Goal: Obtain resource: Download file/media

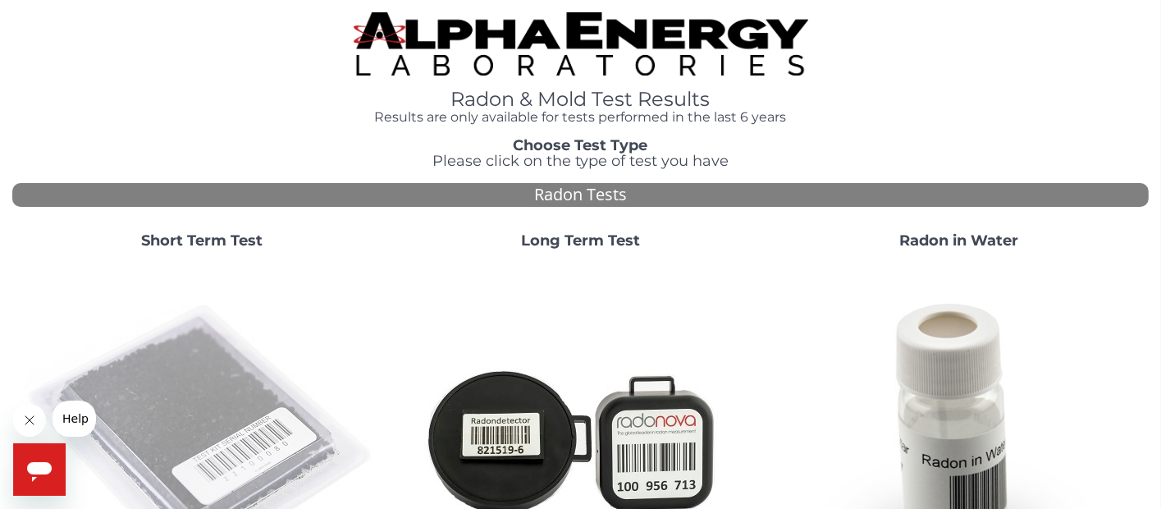
click at [195, 414] on img at bounding box center [201, 438] width 353 height 353
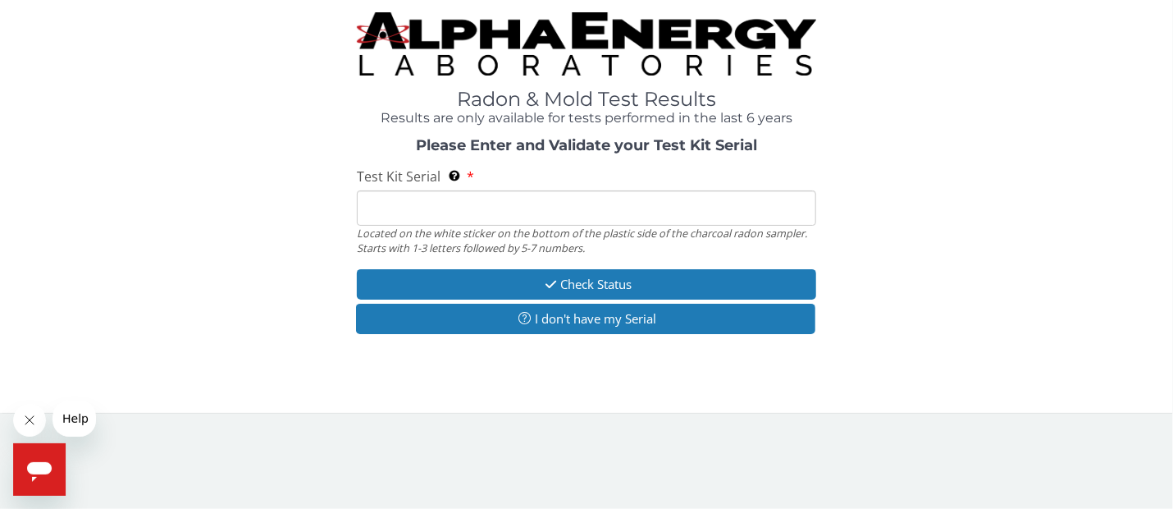
click at [377, 207] on input "Test Kit Serial Located on the white sticker on the bottom of the plastic side …" at bounding box center [586, 207] width 459 height 35
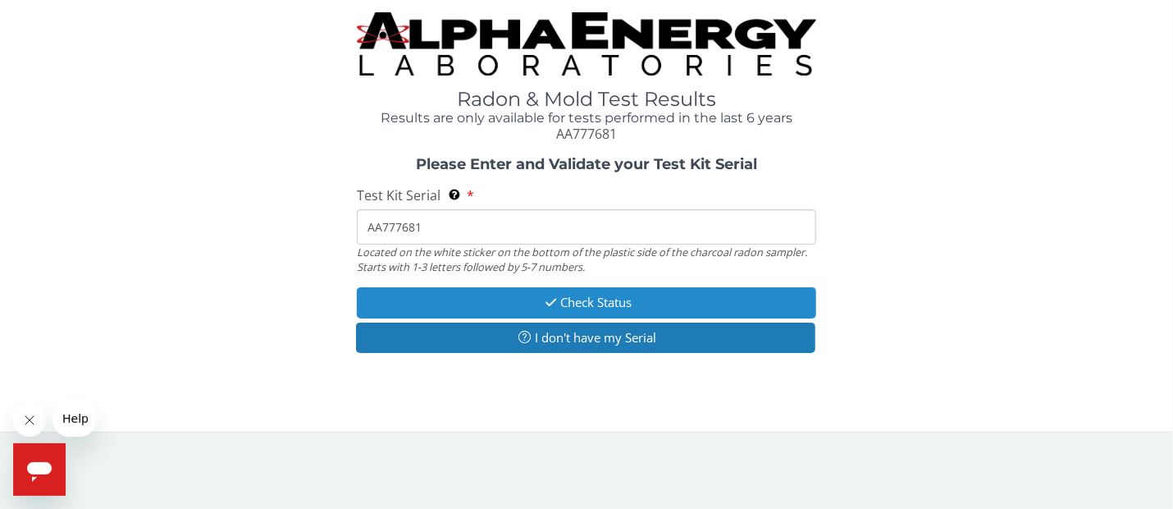
type input "AA777681"
click at [525, 300] on button "Check Status" at bounding box center [586, 302] width 459 height 30
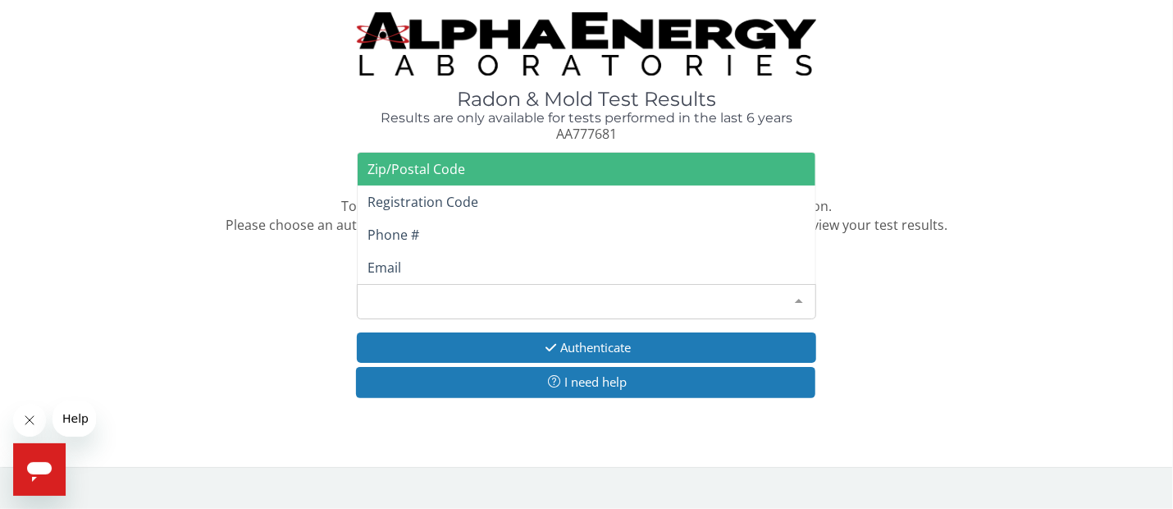
click at [800, 299] on div at bounding box center [798, 300] width 33 height 31
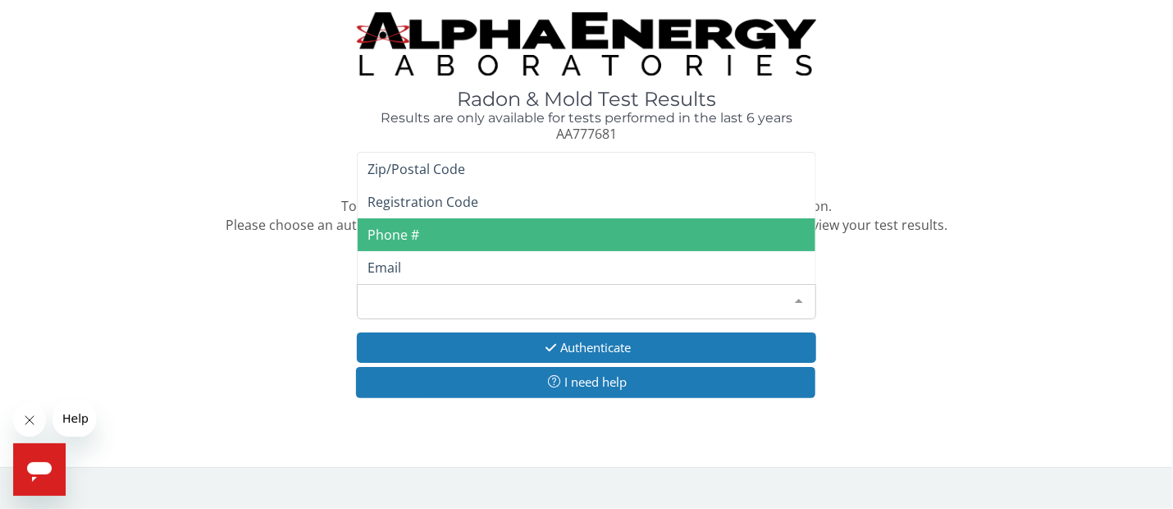
click at [446, 235] on span "Phone #" at bounding box center [587, 234] width 458 height 33
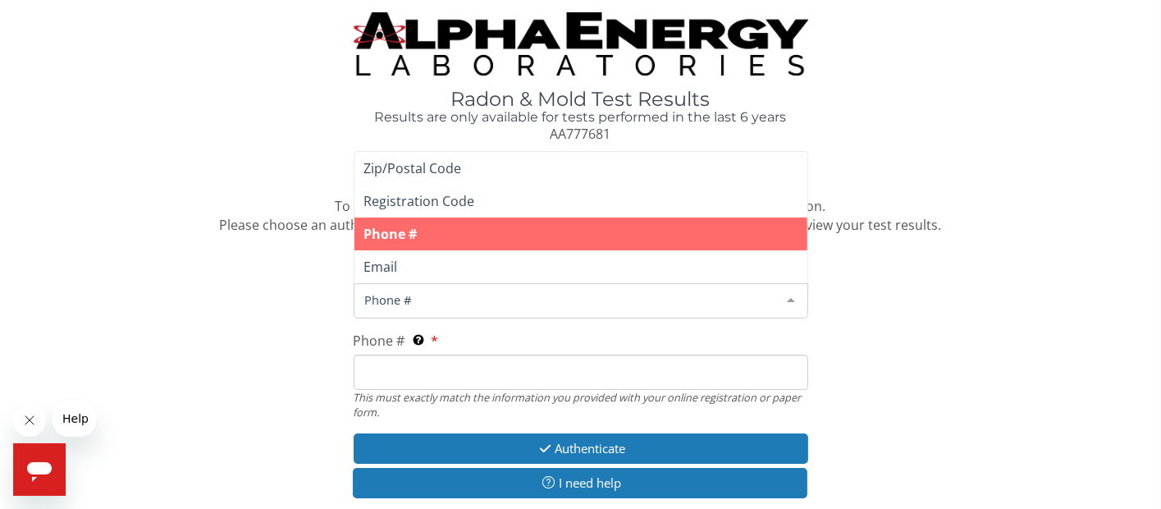
click at [790, 296] on div at bounding box center [790, 299] width 33 height 31
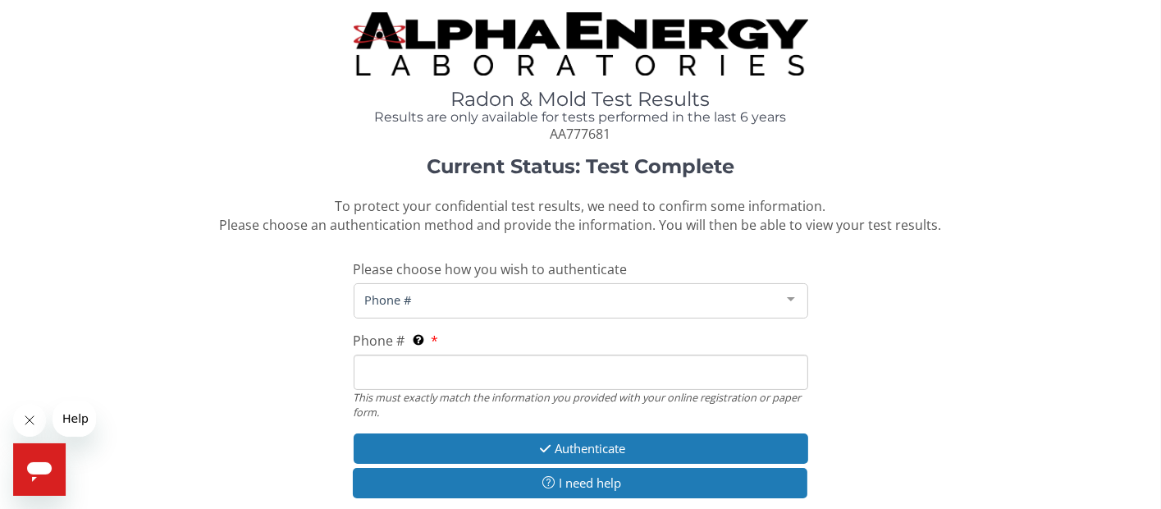
click at [436, 301] on span "Phone #" at bounding box center [567, 299] width 413 height 18
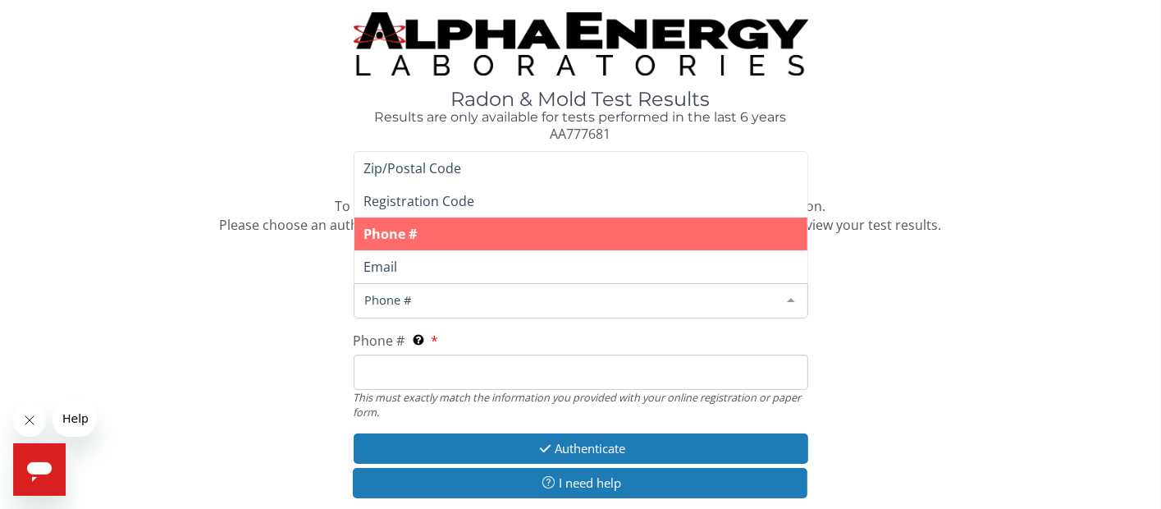
click at [426, 299] on span "Phone #" at bounding box center [567, 299] width 413 height 18
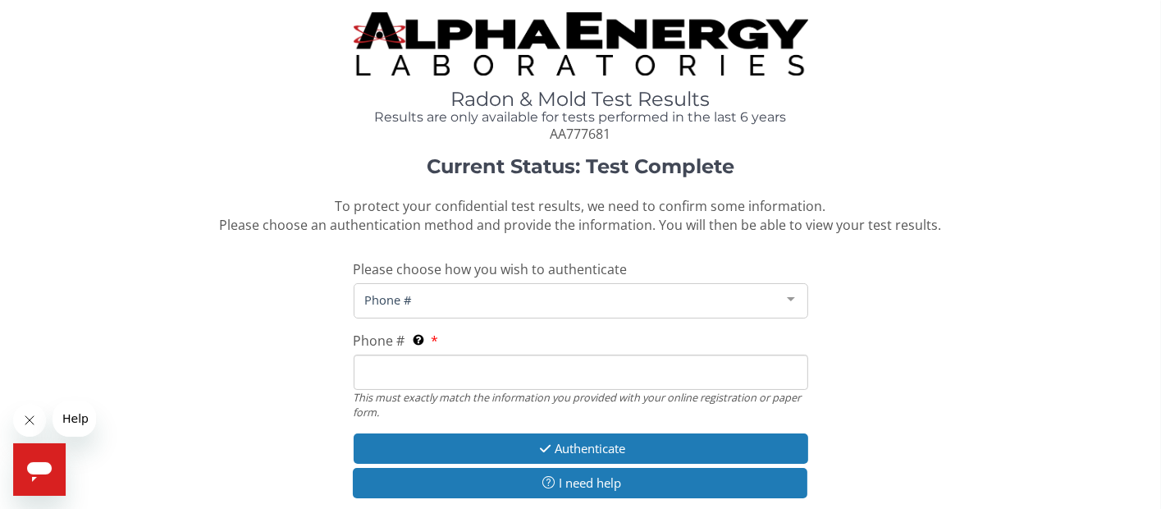
click at [439, 298] on span "Phone #" at bounding box center [567, 299] width 413 height 18
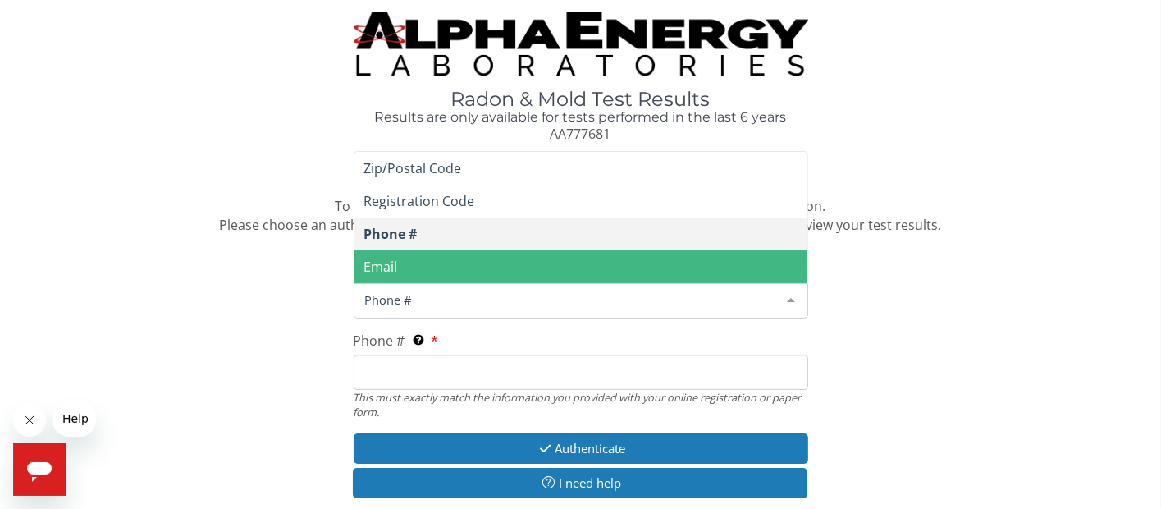
click at [791, 298] on div at bounding box center [790, 299] width 33 height 31
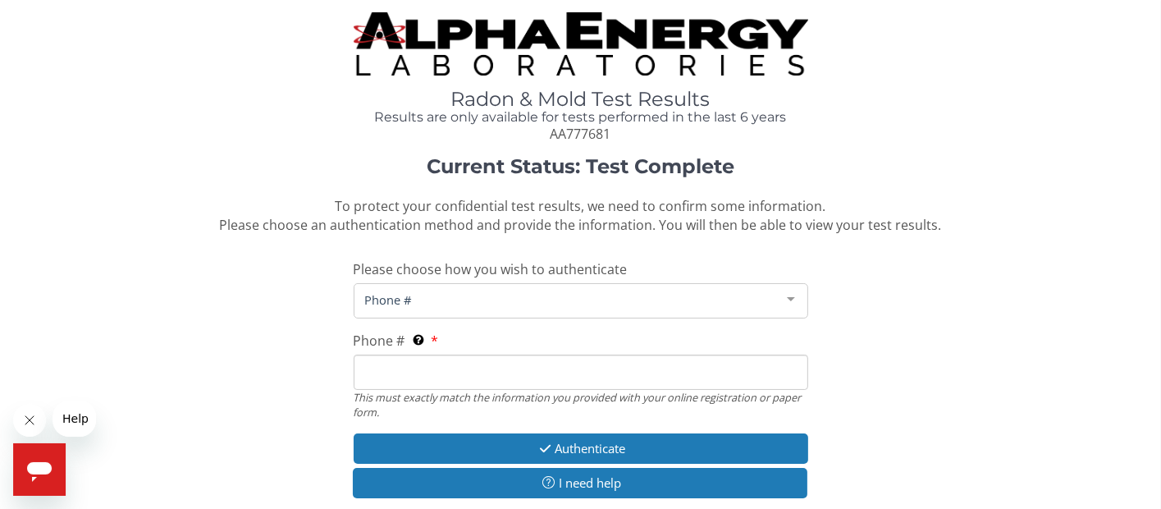
click at [446, 295] on span "Phone #" at bounding box center [567, 299] width 413 height 18
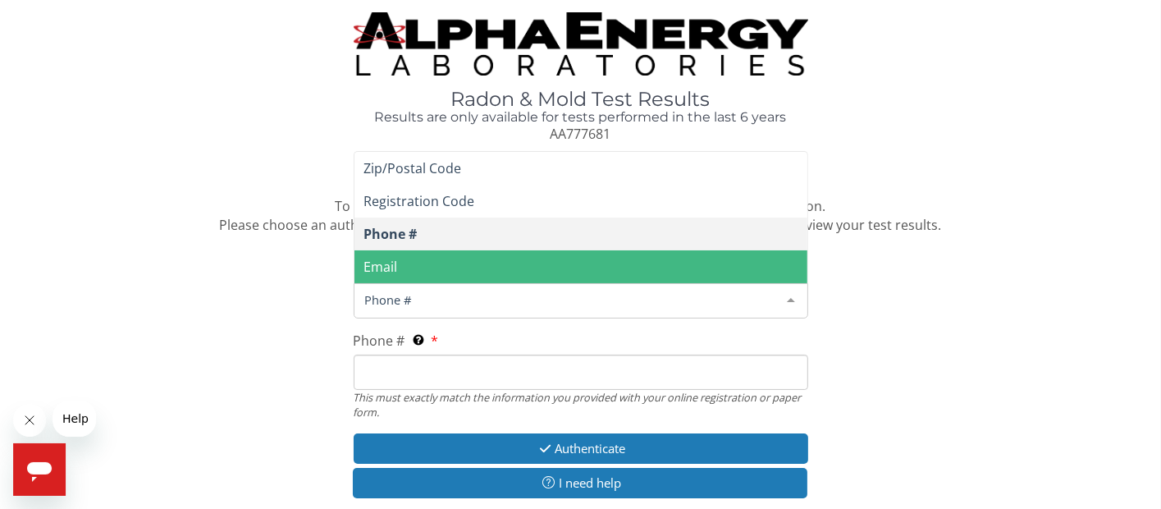
click at [791, 297] on div at bounding box center [790, 299] width 33 height 31
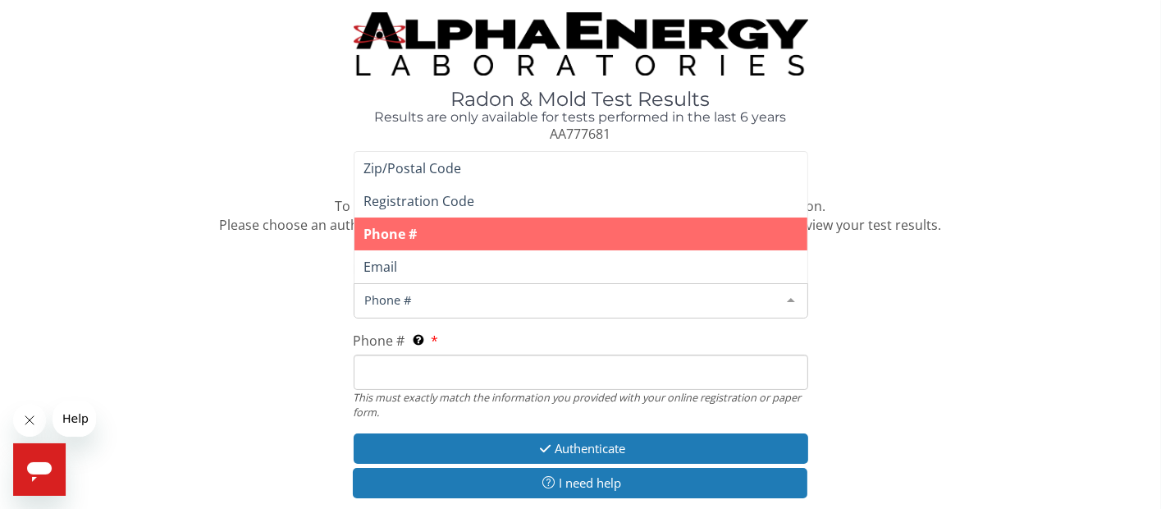
click at [698, 235] on span "Phone #" at bounding box center [580, 233] width 453 height 33
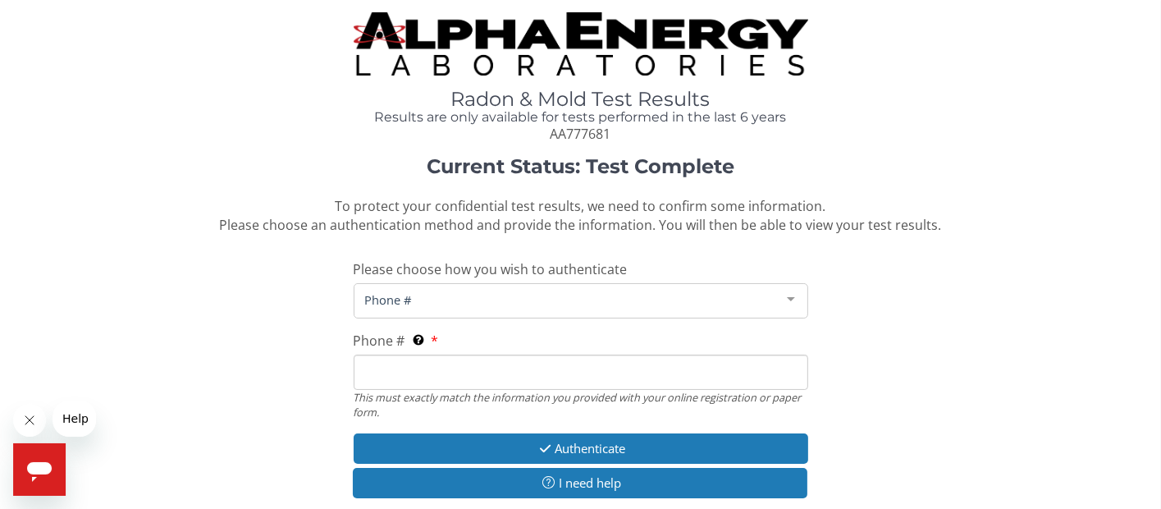
click at [384, 375] on input "Phone # This must exactly match the information you provided with your online r…" at bounding box center [581, 371] width 454 height 35
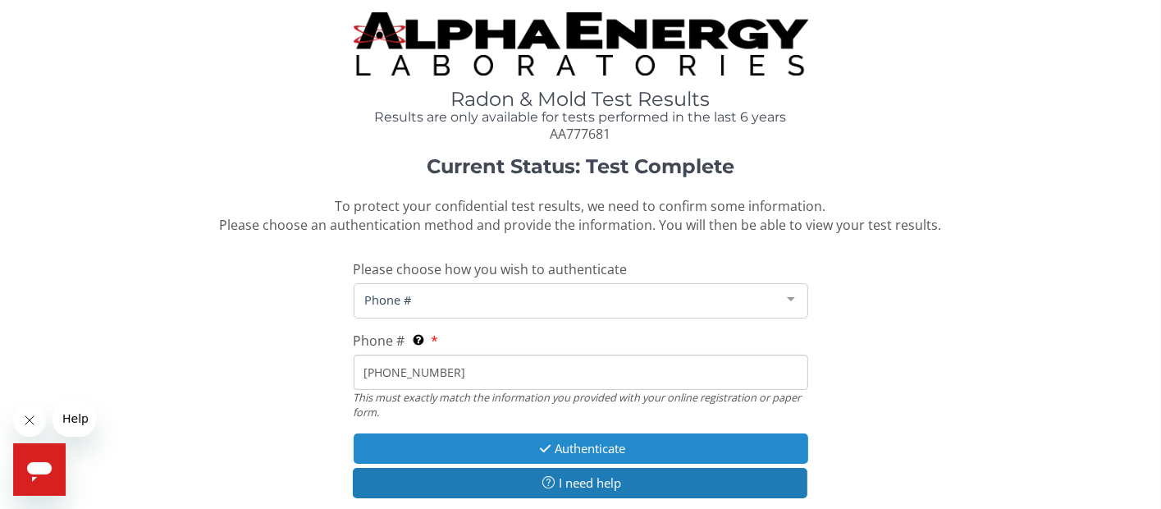
type input "[PHONE_NUMBER]"
click at [517, 449] on button "Authenticate" at bounding box center [581, 448] width 454 height 30
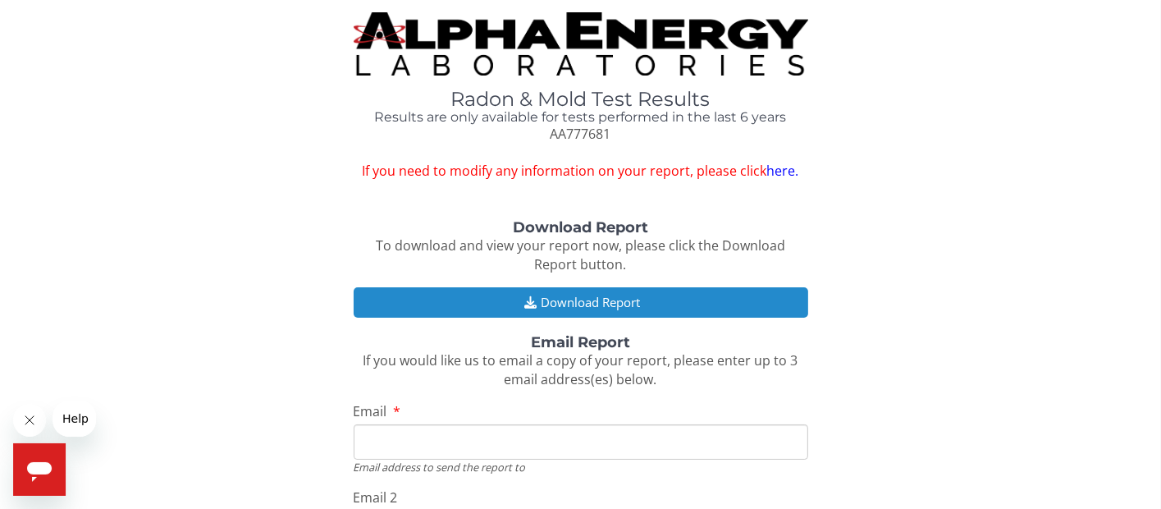
click at [587, 304] on button "Download Report" at bounding box center [581, 302] width 454 height 30
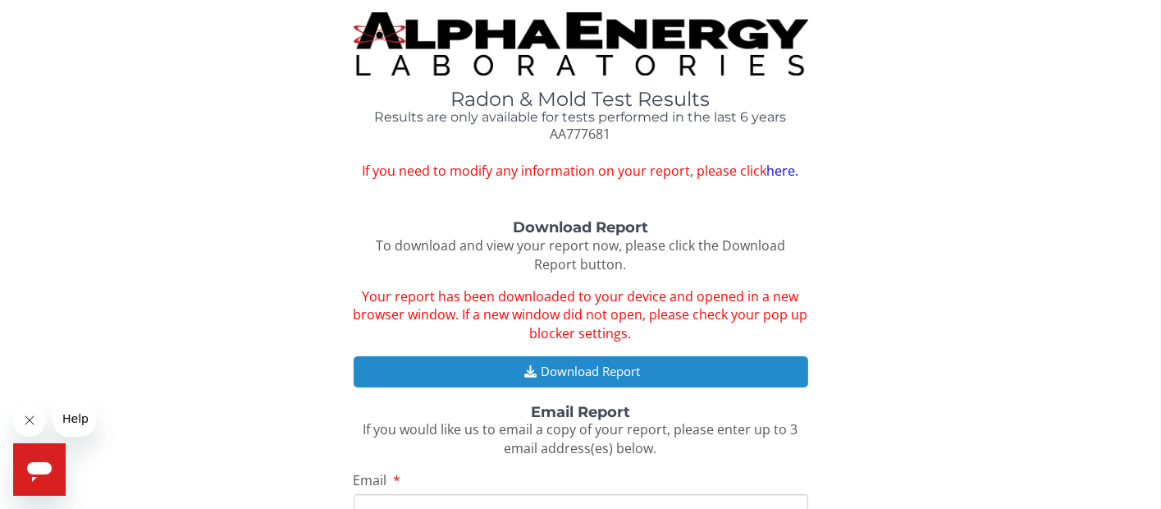
click at [583, 370] on button "Download Report" at bounding box center [581, 371] width 454 height 30
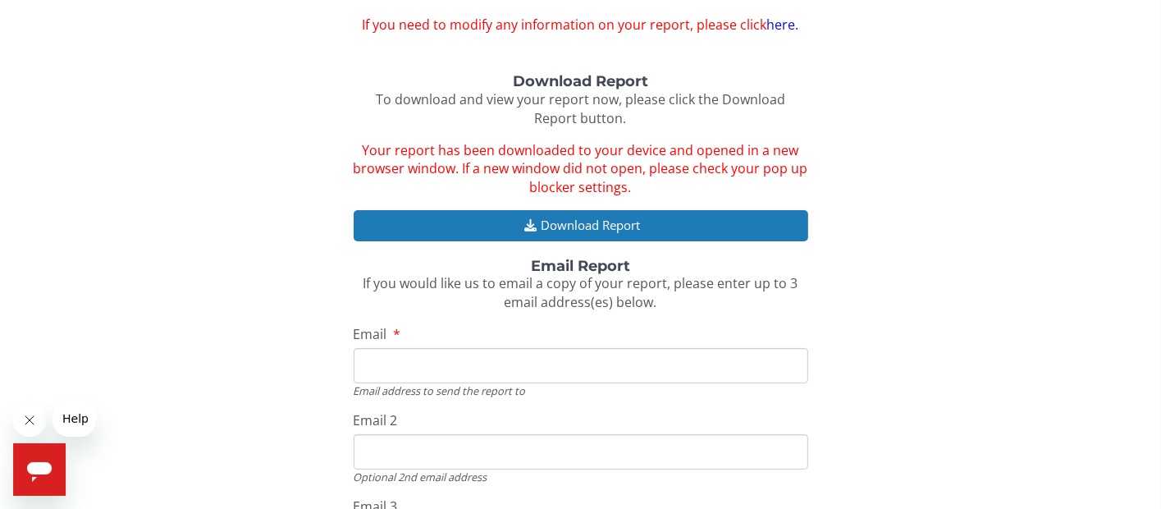
scroll to position [164, 0]
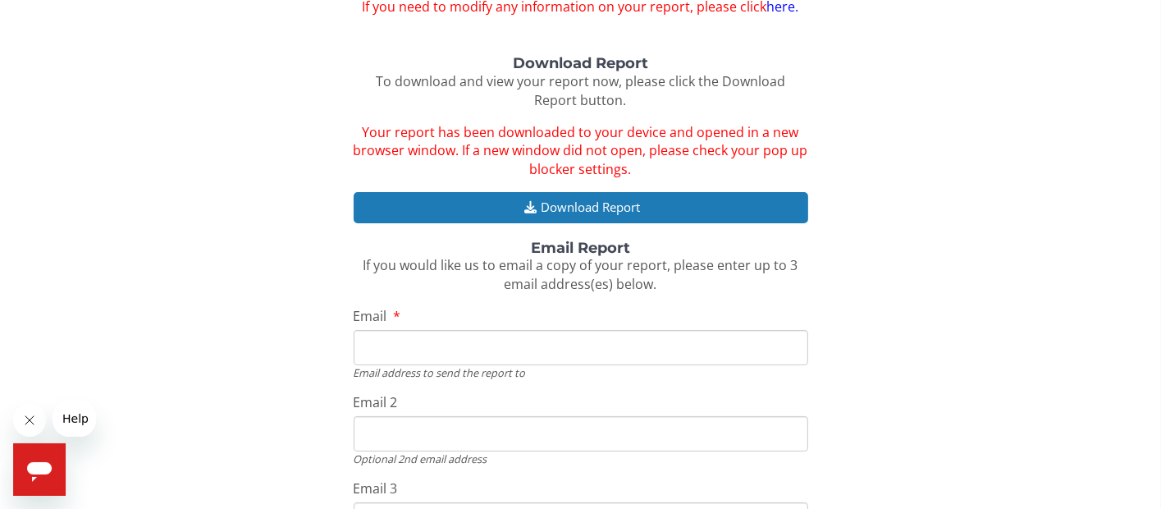
click at [371, 343] on input "Email" at bounding box center [581, 347] width 454 height 35
type input "[EMAIL_ADDRESS][DOMAIN_NAME]"
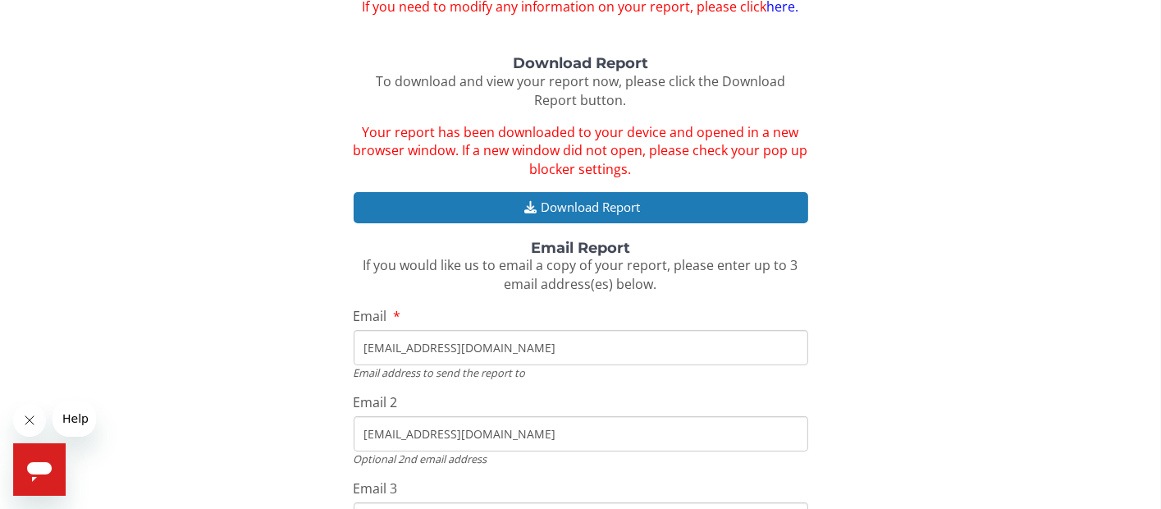
type input "[EMAIL_ADDRESS][DOMAIN_NAME]"
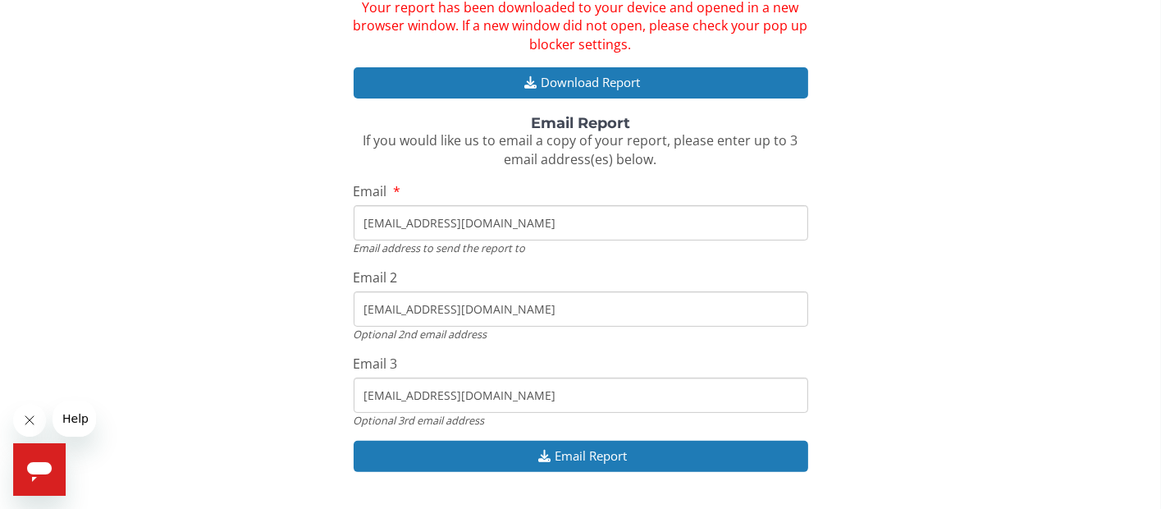
scroll to position [311, 0]
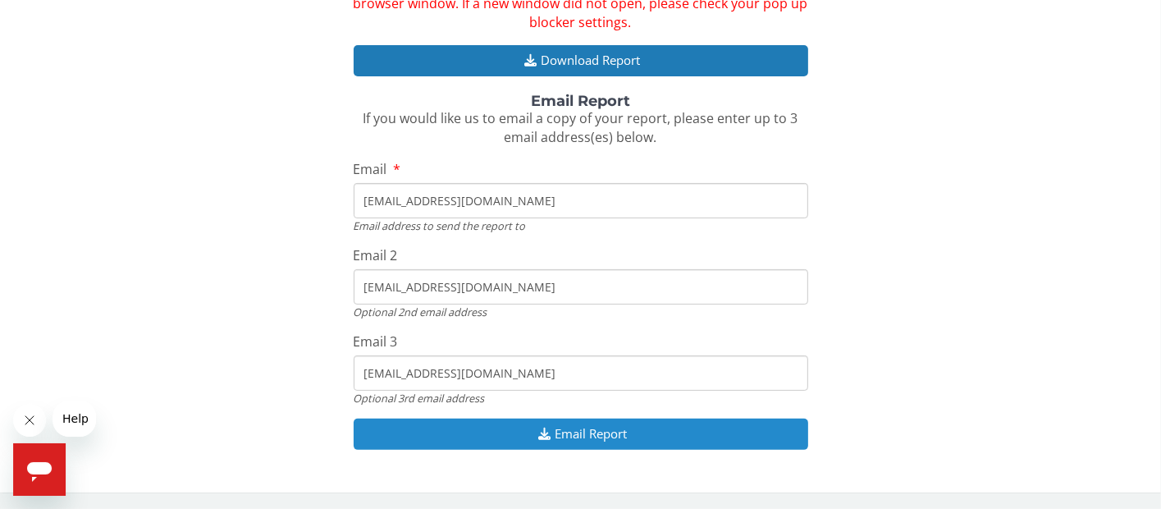
click at [505, 432] on button "Email Report" at bounding box center [581, 433] width 454 height 30
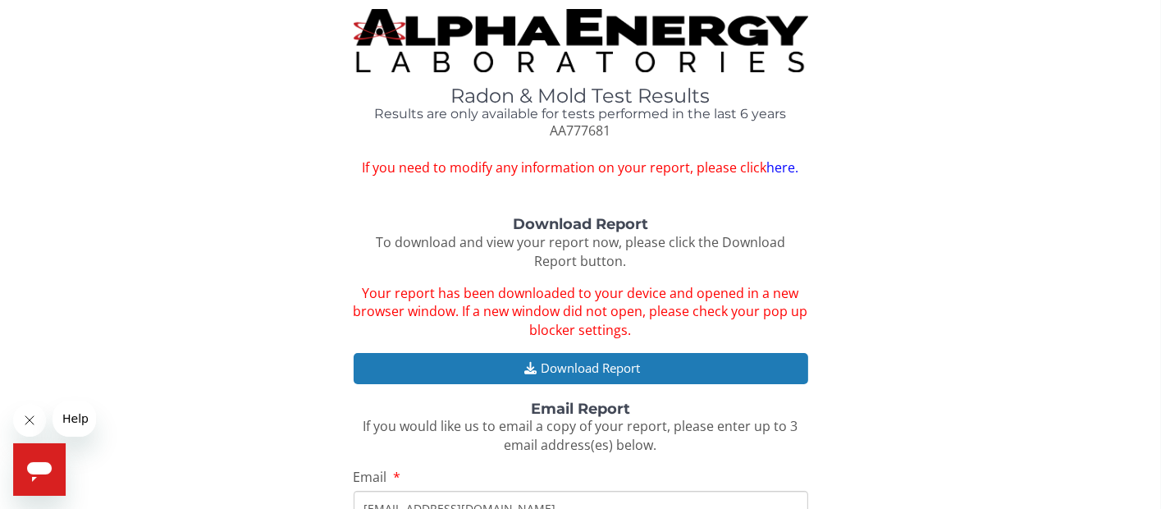
scroll to position [0, 0]
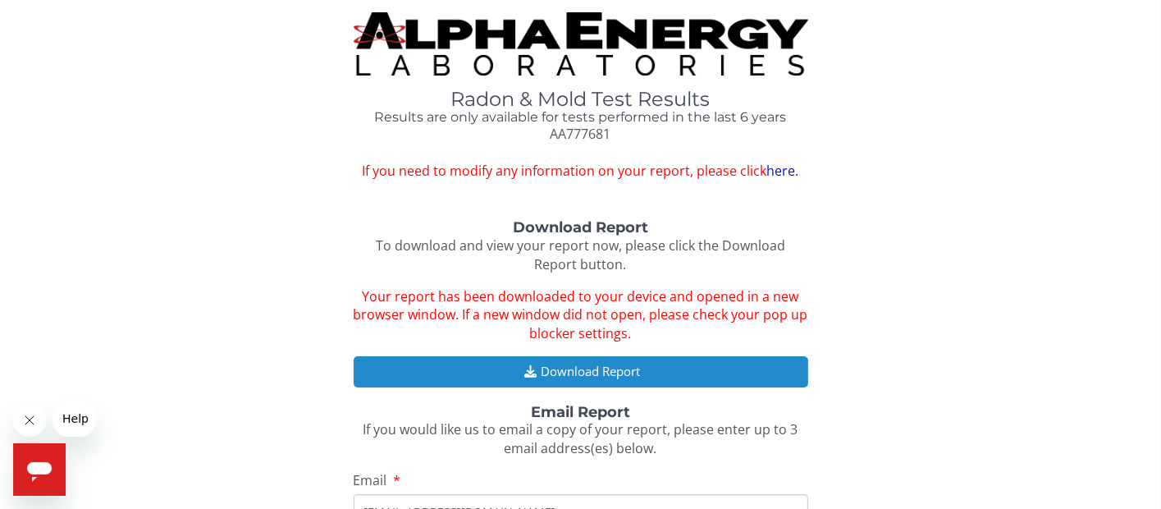
click at [626, 361] on button "Download Report" at bounding box center [581, 371] width 454 height 30
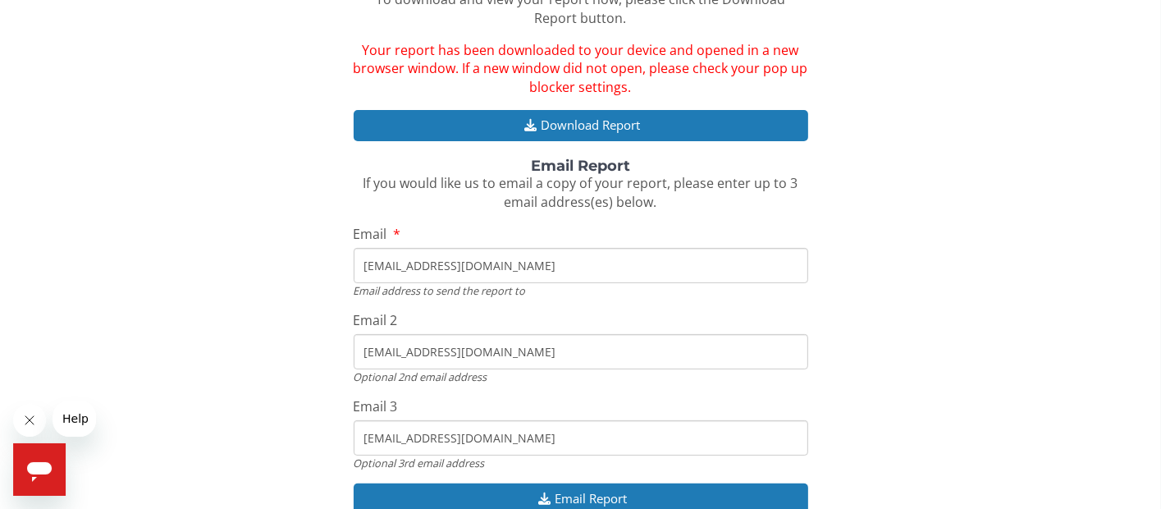
scroll to position [328, 0]
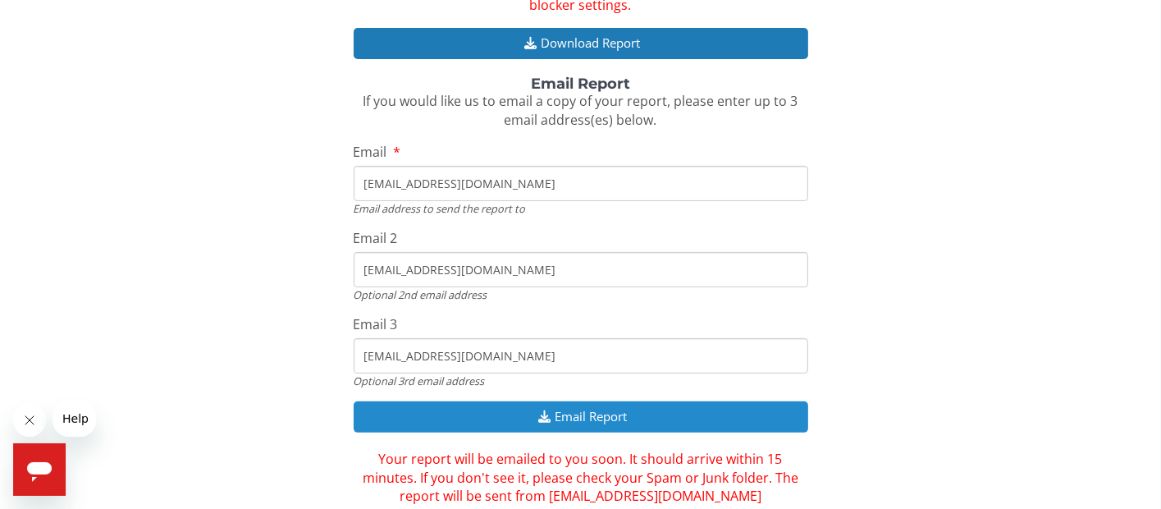
click at [611, 417] on button "Email Report" at bounding box center [581, 416] width 454 height 30
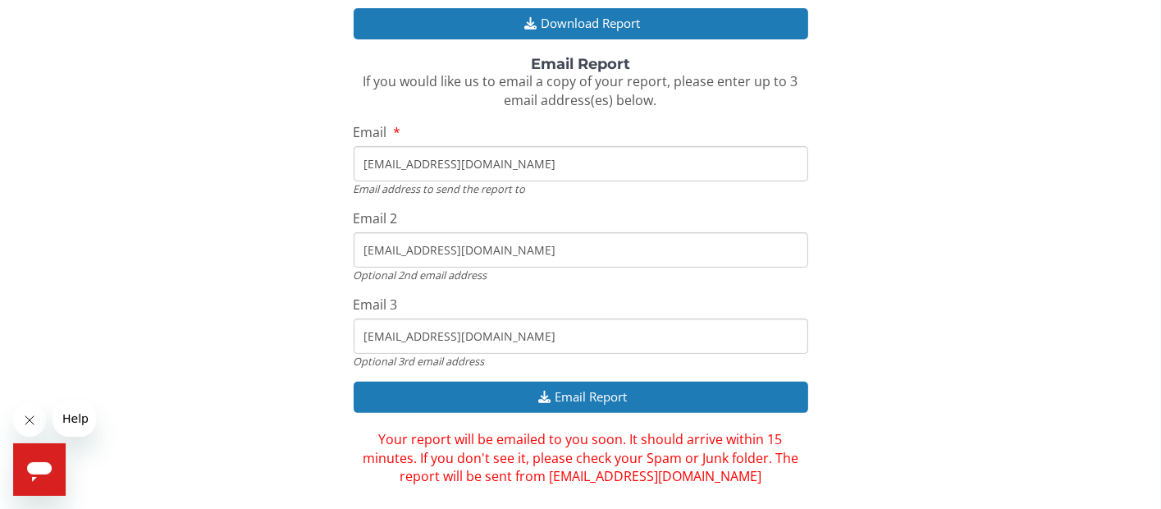
scroll to position [367, 0]
